Goal: Task Accomplishment & Management: Complete application form

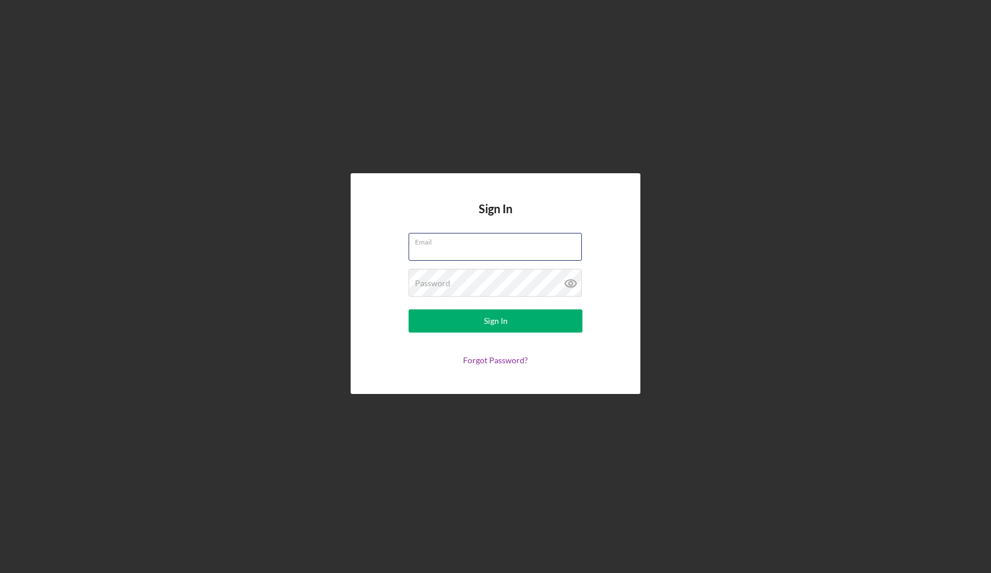
type input "[EMAIL_ADDRESS][DOMAIN_NAME]"
click at [486, 320] on div "Sign In" at bounding box center [496, 320] width 24 height 23
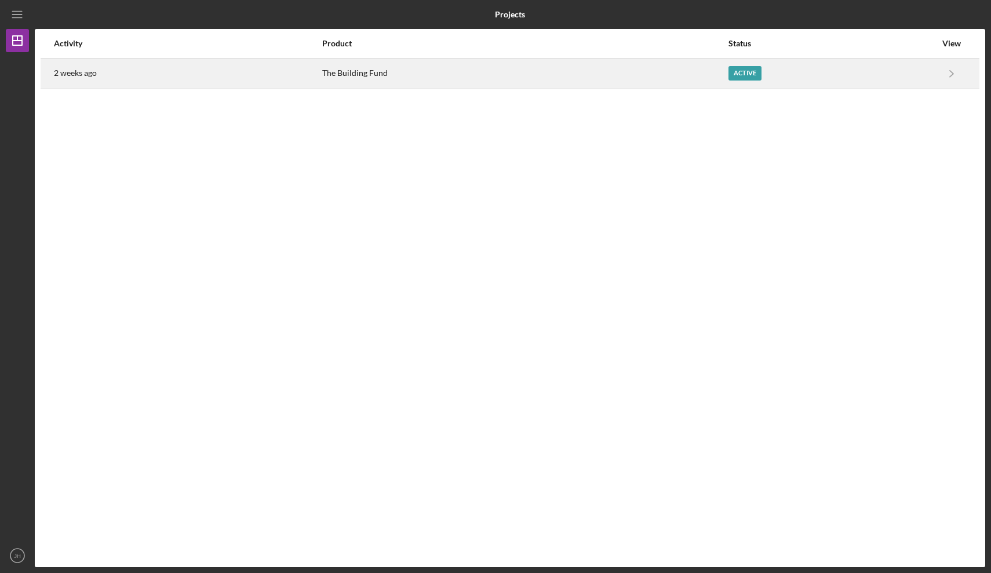
click at [733, 75] on div "Active" at bounding box center [744, 73] width 33 height 14
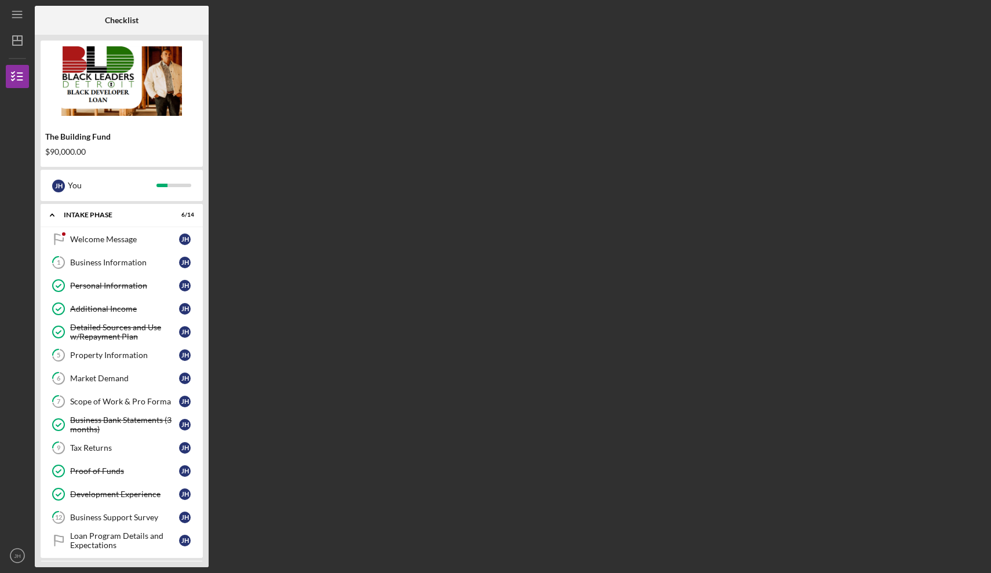
click at [200, 262] on div "Welcome Message Welcome Message [PERSON_NAME] 1 Business Information [PERSON_NA…" at bounding box center [122, 393] width 162 height 330
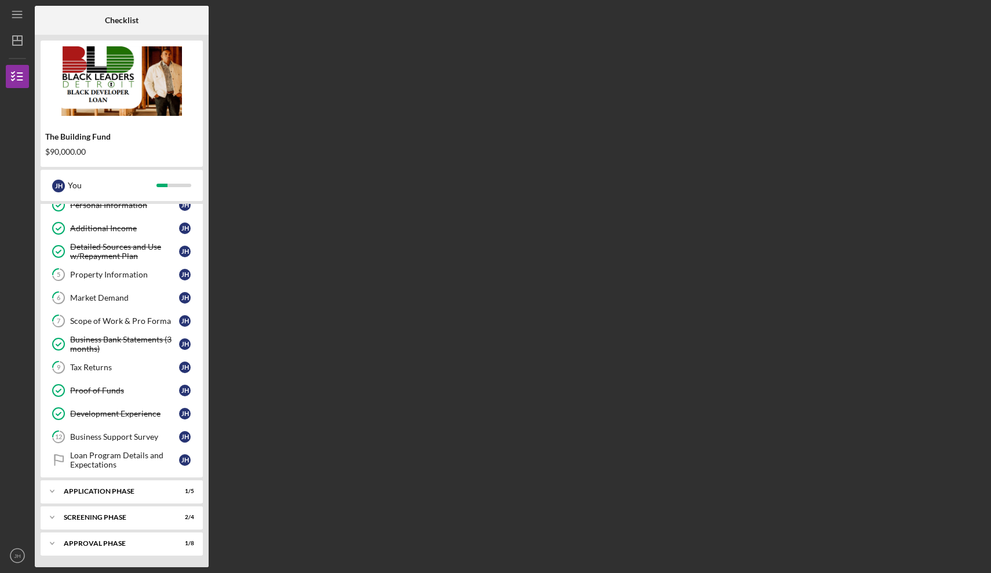
scroll to position [81, 0]
click at [52, 541] on icon "Icon/Expander" at bounding box center [52, 543] width 23 height 23
click at [123, 545] on div "Approval Phase" at bounding box center [126, 543] width 125 height 7
click at [53, 542] on icon "Icon/Expander" at bounding box center [52, 543] width 23 height 23
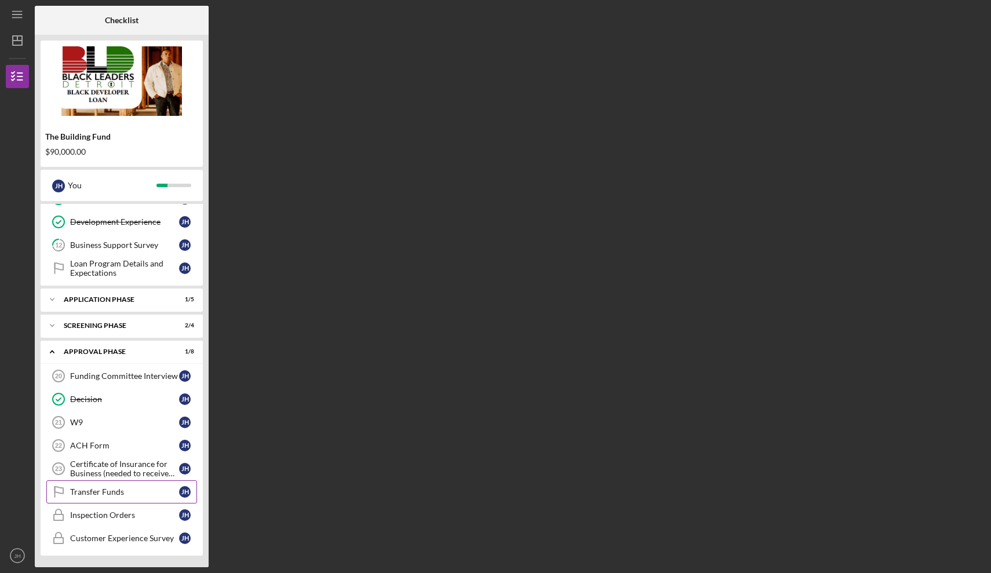
scroll to position [272, 0]
click at [113, 425] on div "W9" at bounding box center [124, 422] width 109 height 9
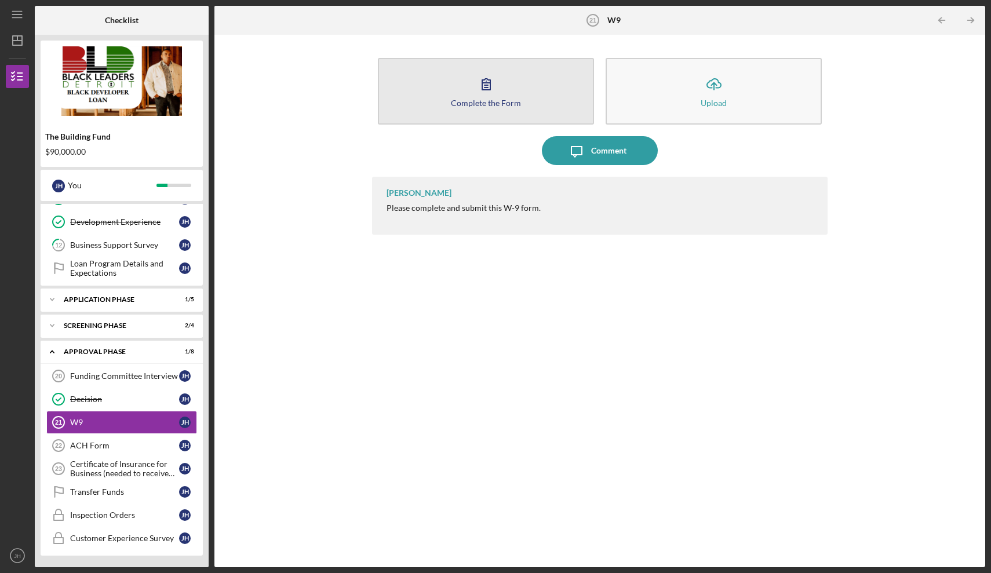
click at [483, 97] on icon "button" at bounding box center [486, 84] width 29 height 29
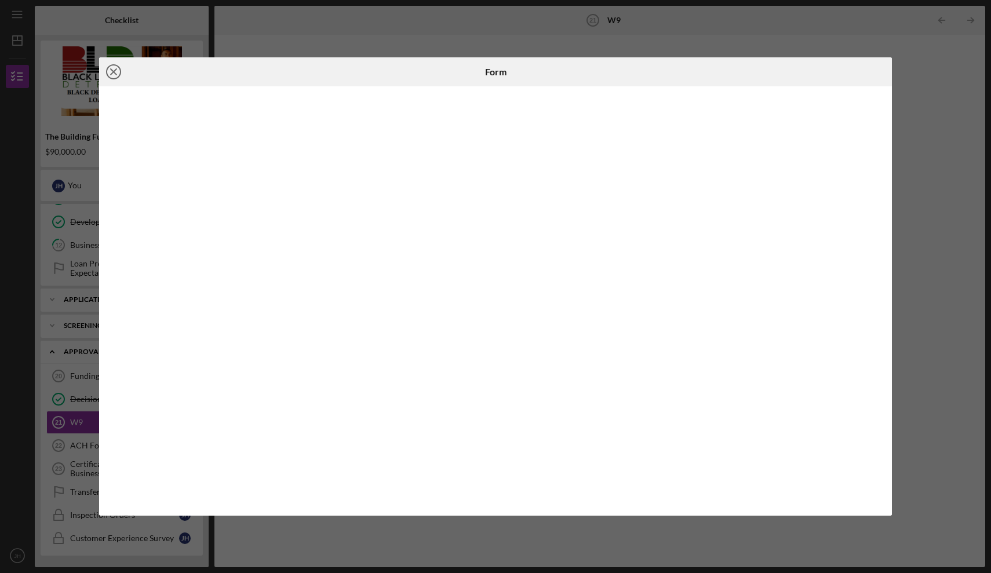
click at [116, 74] on icon "Icon/Close" at bounding box center [113, 71] width 29 height 29
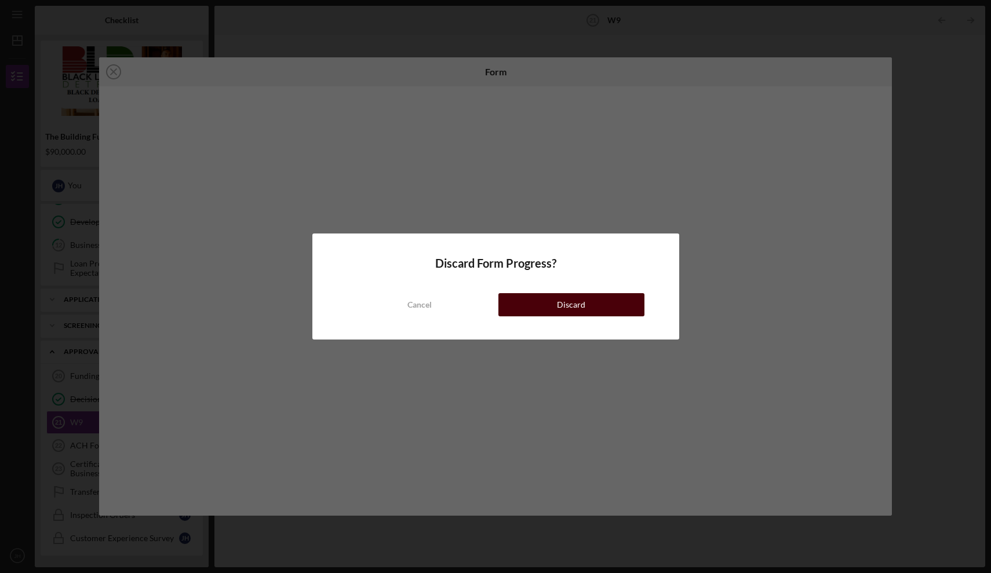
click at [545, 302] on button "Discard" at bounding box center [571, 304] width 146 height 23
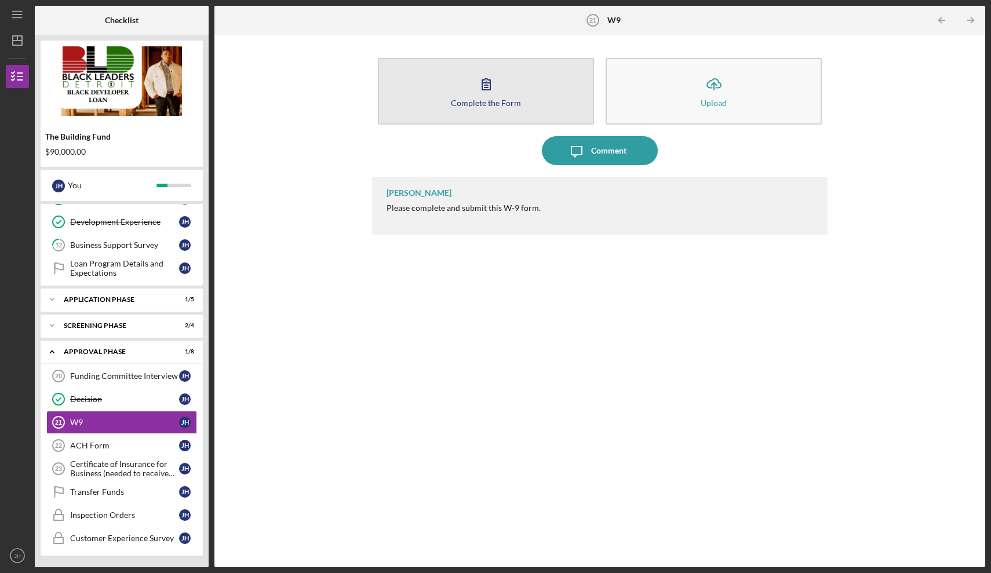
click at [492, 92] on icon "button" at bounding box center [486, 84] width 29 height 29
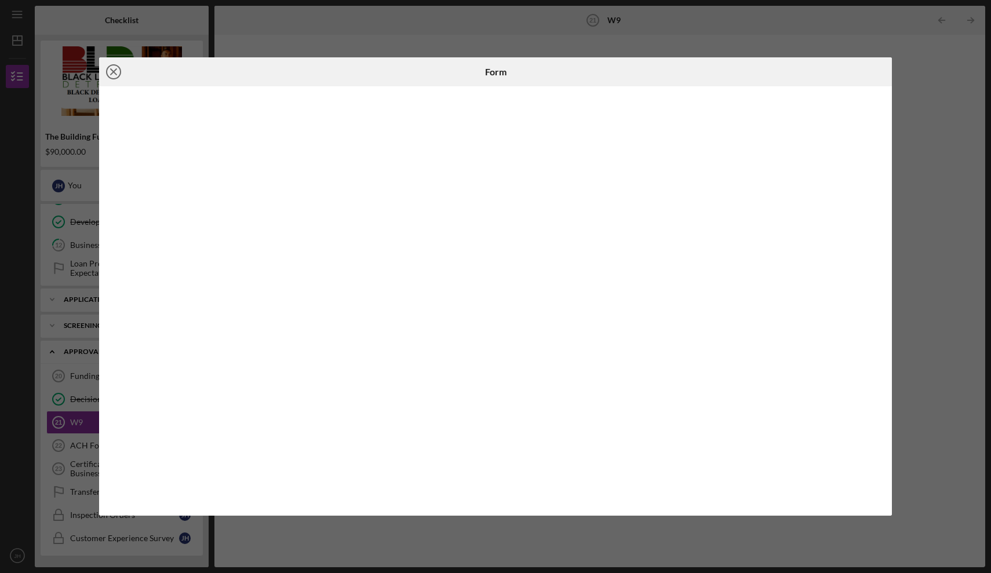
click at [113, 75] on icon "Icon/Close" at bounding box center [113, 71] width 29 height 29
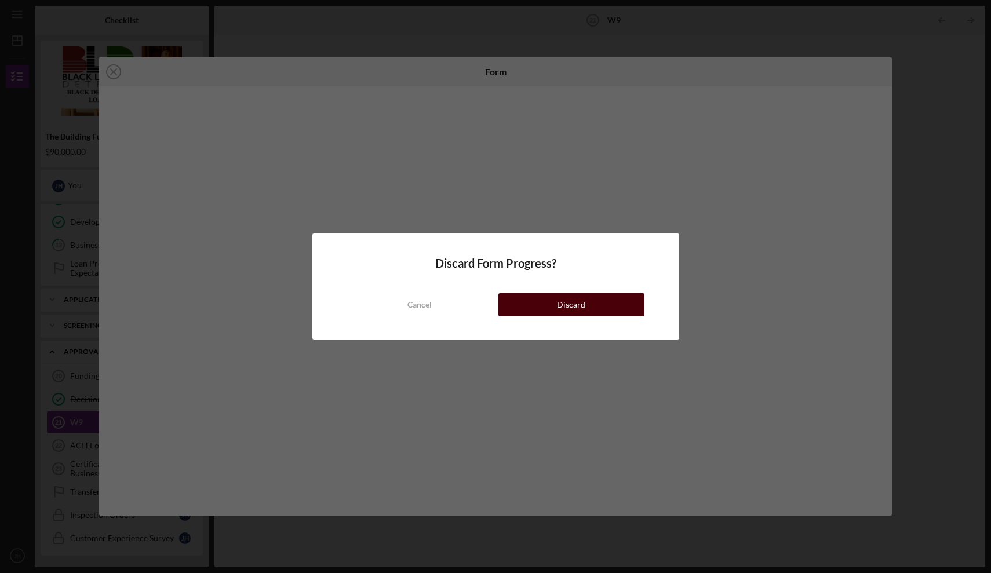
click at [565, 301] on div "Discard" at bounding box center [571, 304] width 28 height 23
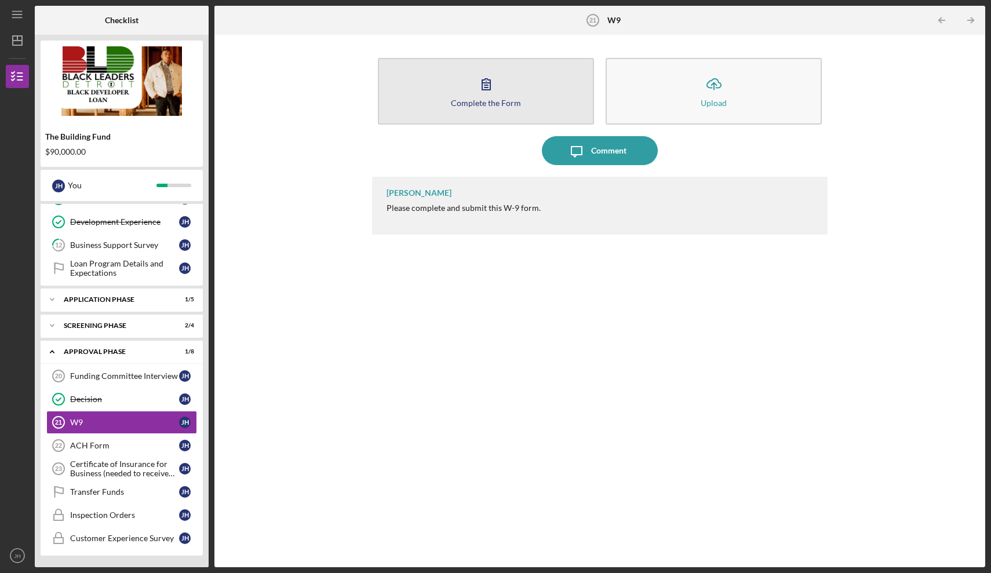
click at [487, 90] on icon "button" at bounding box center [486, 84] width 8 height 11
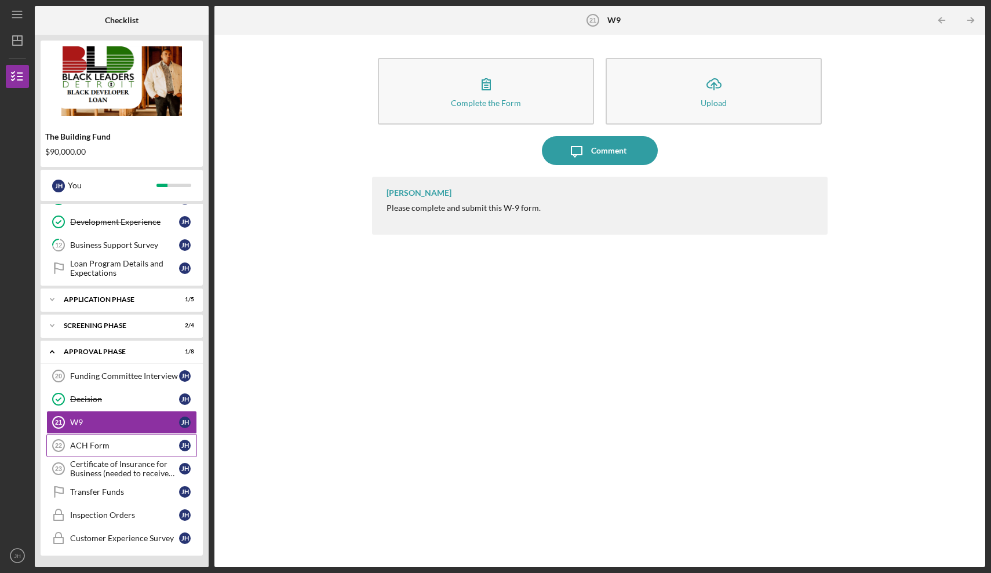
click at [110, 443] on div "ACH Form" at bounding box center [124, 445] width 109 height 9
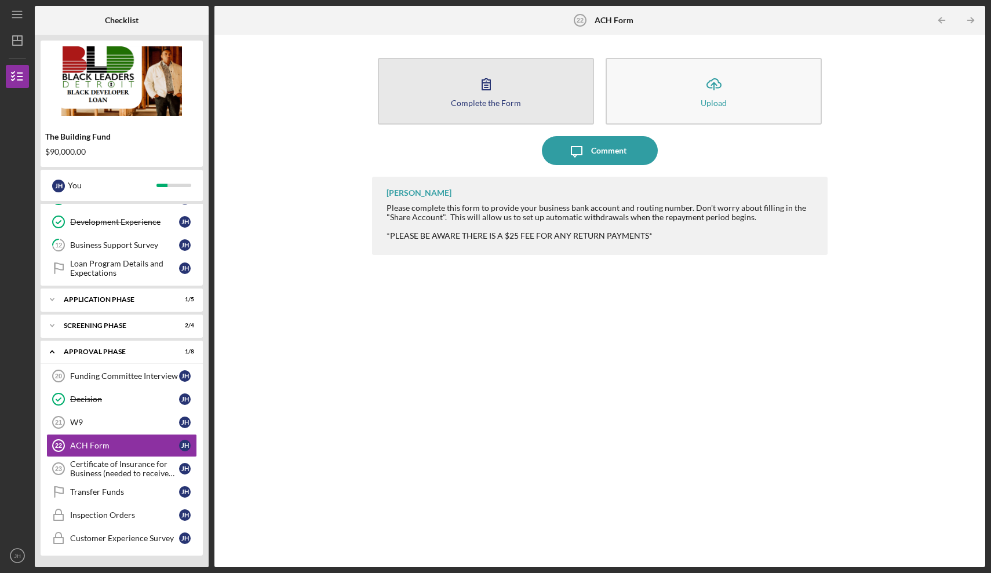
click at [491, 89] on icon "button" at bounding box center [486, 84] width 29 height 29
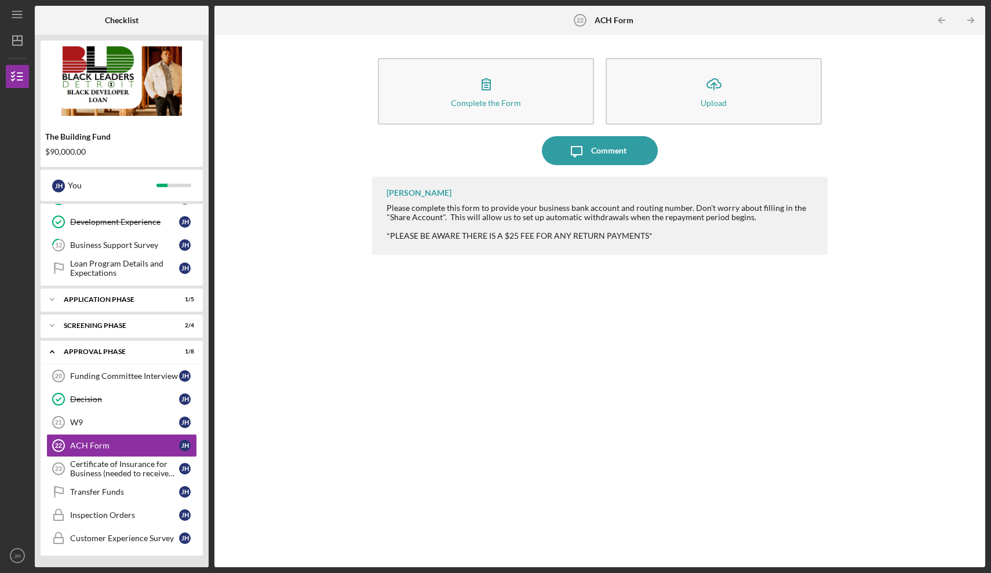
click at [327, 362] on div "Complete the Form Form Icon/Upload Upload Icon/Message Comment [PERSON_NAME] Pl…" at bounding box center [599, 301] width 759 height 521
click at [147, 466] on div "Certificate of Insurance for Business (needed to receive funds)" at bounding box center [124, 469] width 109 height 19
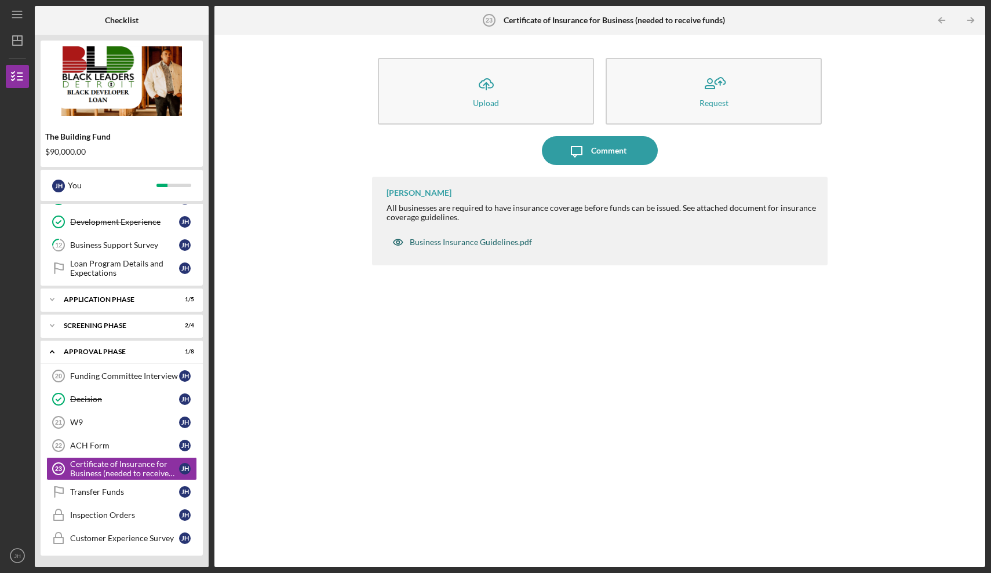
click at [497, 245] on div "Business Insurance Guidelines.pdf" at bounding box center [471, 242] width 122 height 9
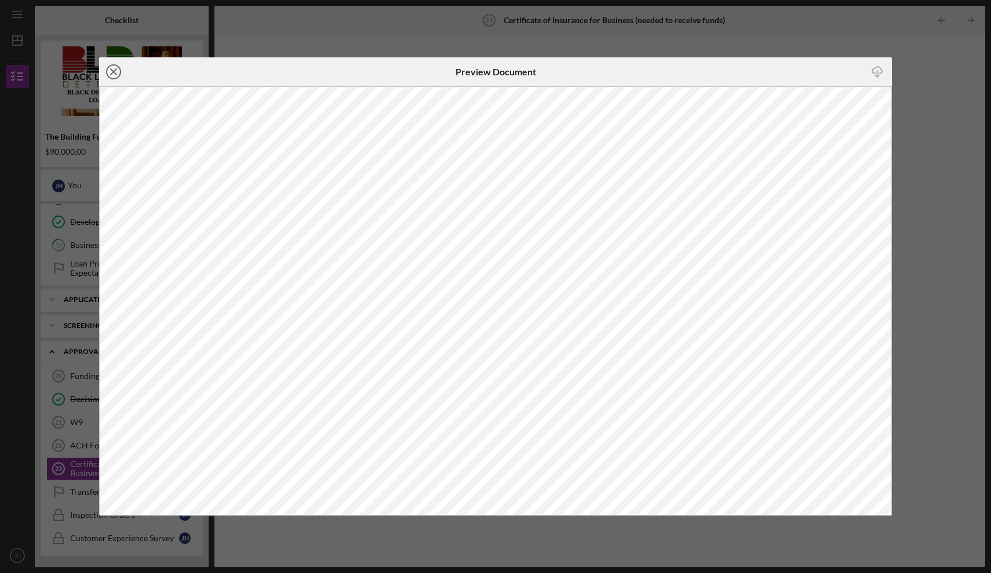
click at [114, 71] on line at bounding box center [114, 72] width 6 height 6
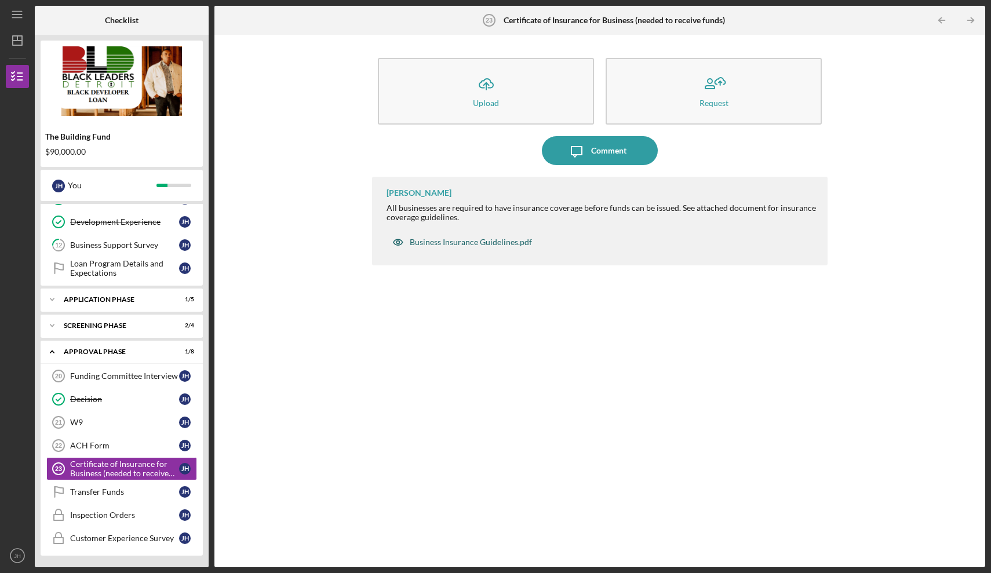
click at [470, 242] on div "Business Insurance Guidelines.pdf" at bounding box center [471, 242] width 122 height 9
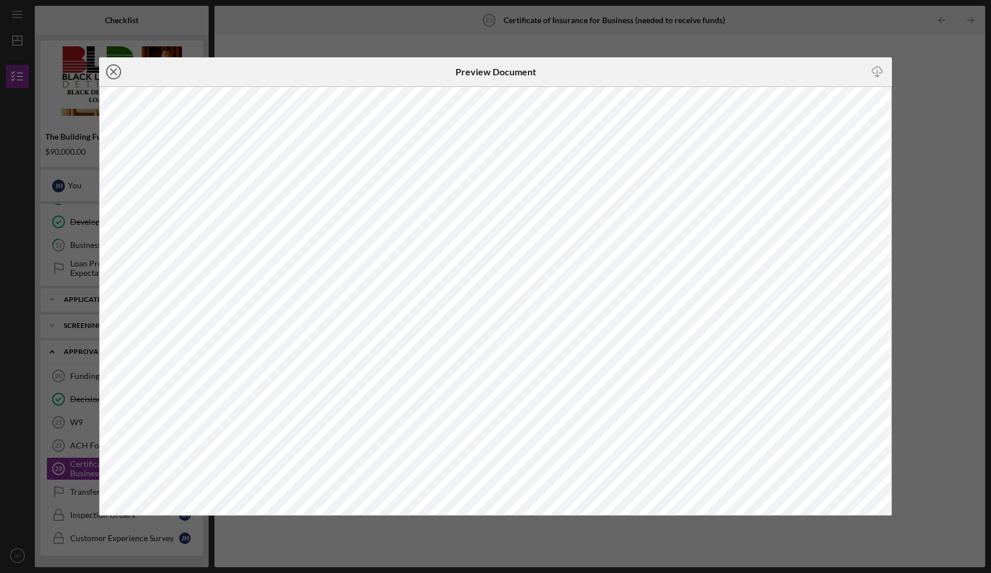
click at [114, 72] on line at bounding box center [114, 72] width 6 height 6
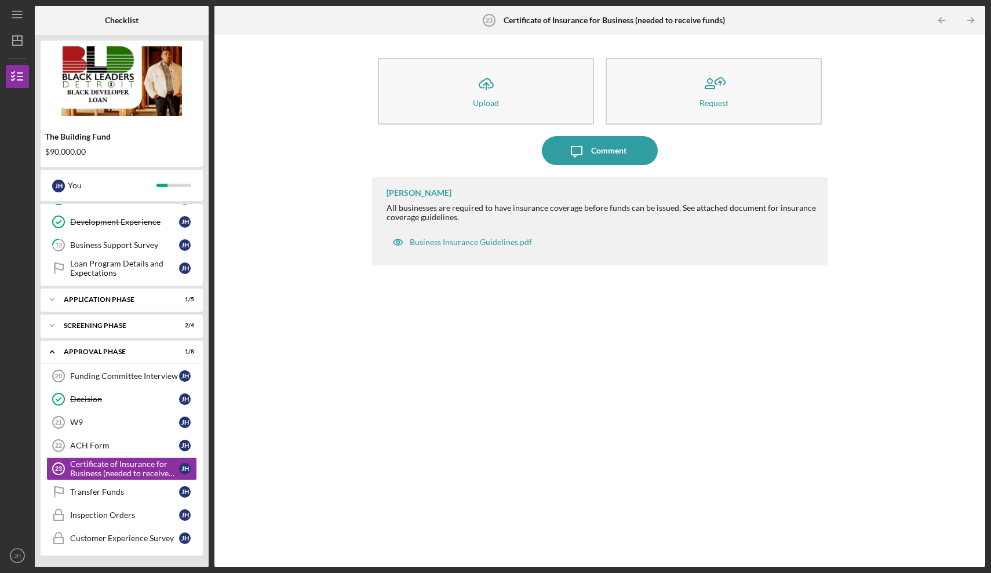
click at [195, 136] on div "The Building Fund" at bounding box center [121, 136] width 153 height 9
click at [250, 279] on div "Icon/Upload Upload Request Icon/Message Comment [PERSON_NAME] All businesses ar…" at bounding box center [599, 301] width 759 height 521
